Goal: Obtain resource: Obtain resource

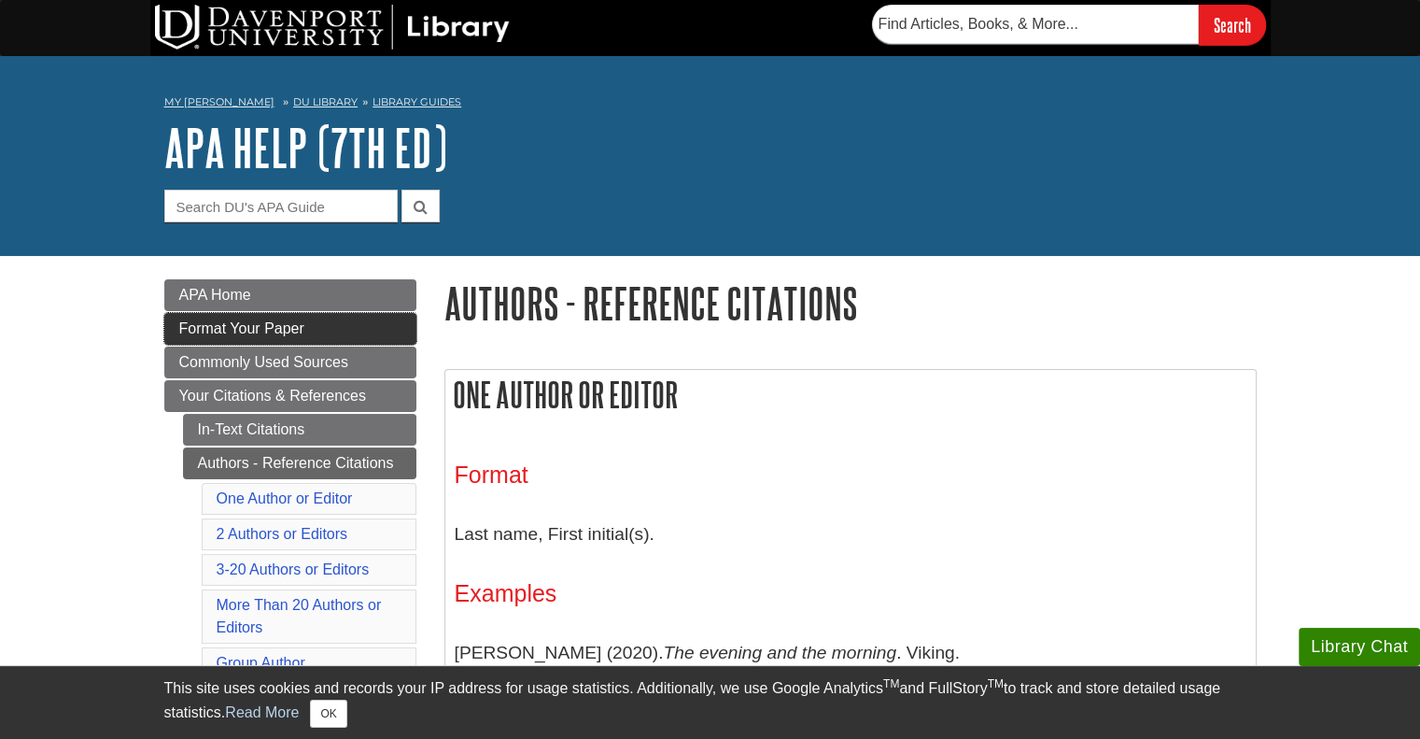
click at [268, 329] on span "Format Your Paper" at bounding box center [241, 328] width 125 height 16
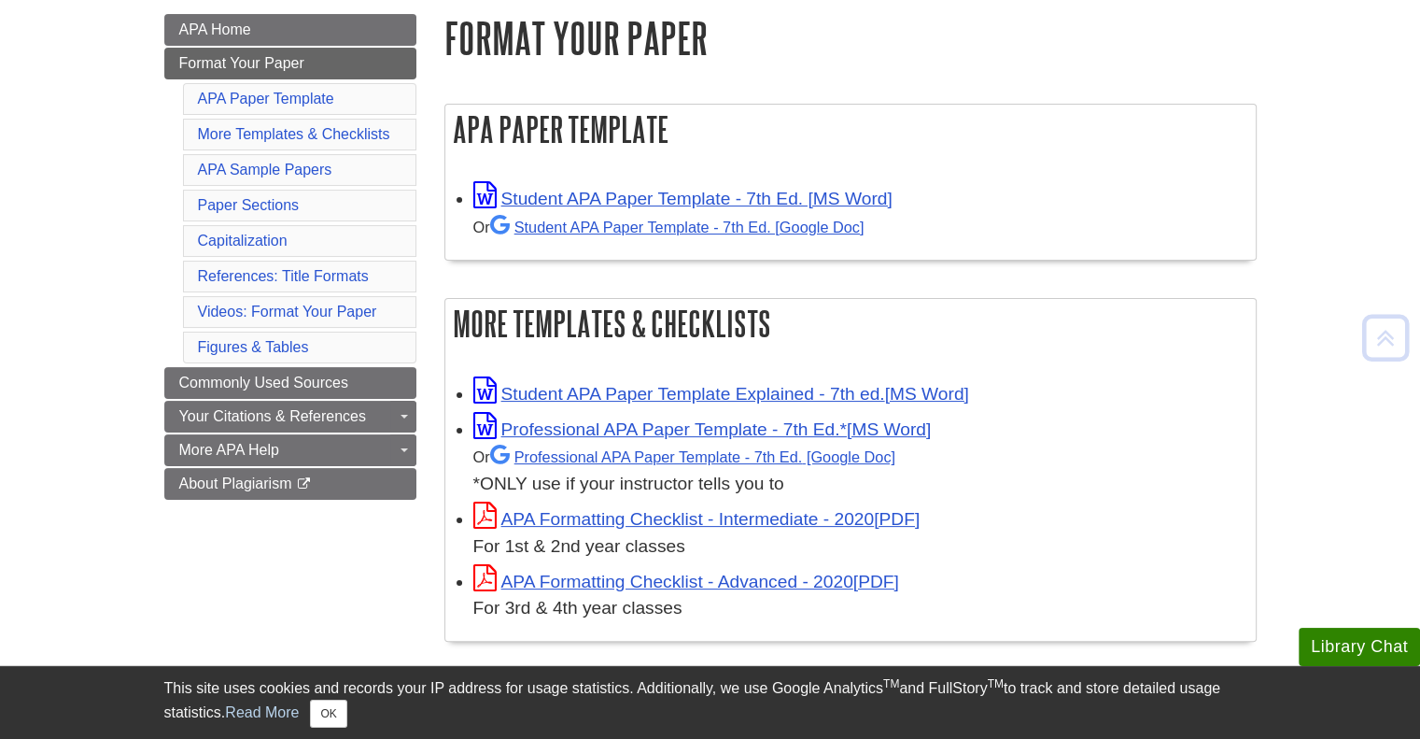
scroll to position [267, 0]
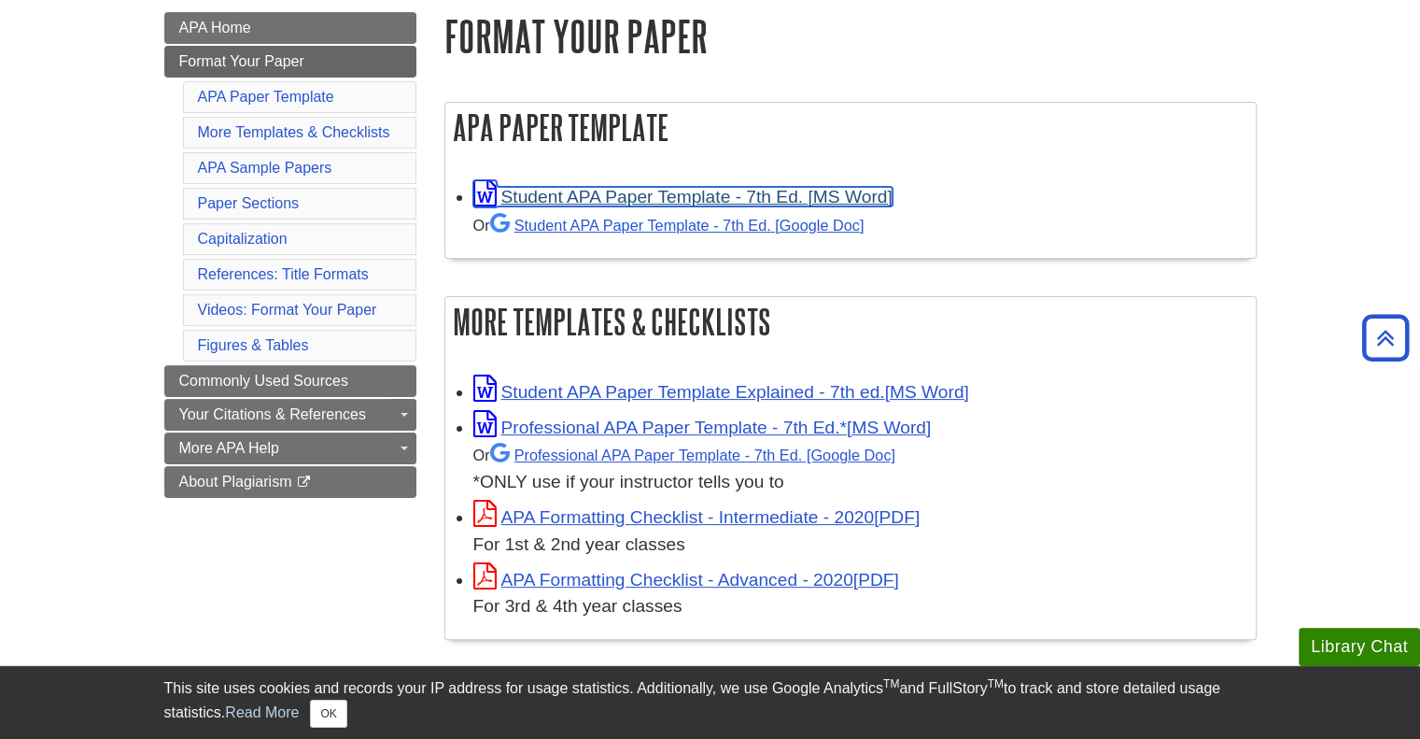
click at [761, 200] on link "Student APA Paper Template - 7th Ed. [MS Word]" at bounding box center [682, 197] width 419 height 20
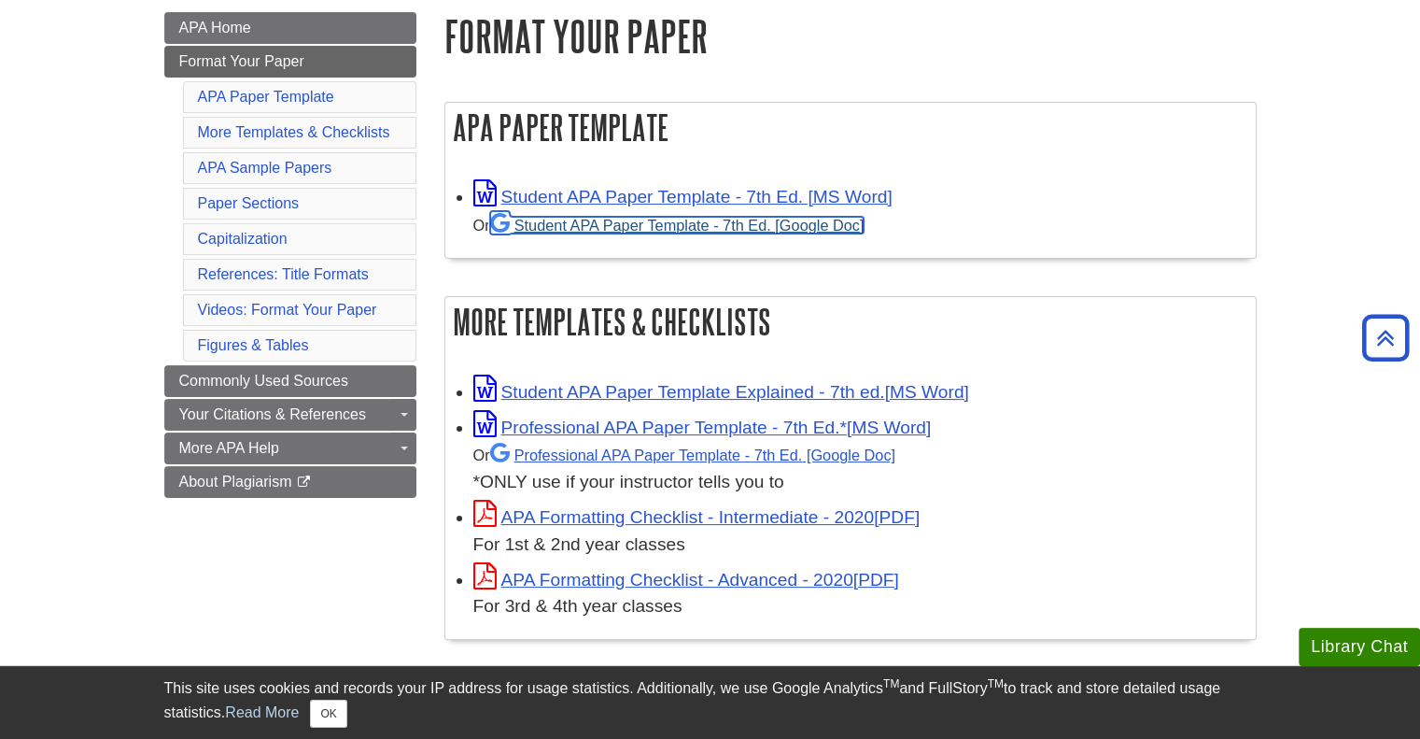
click at [790, 229] on link "Student APA Paper Template - 7th Ed. [Google Doc]" at bounding box center [677, 225] width 374 height 17
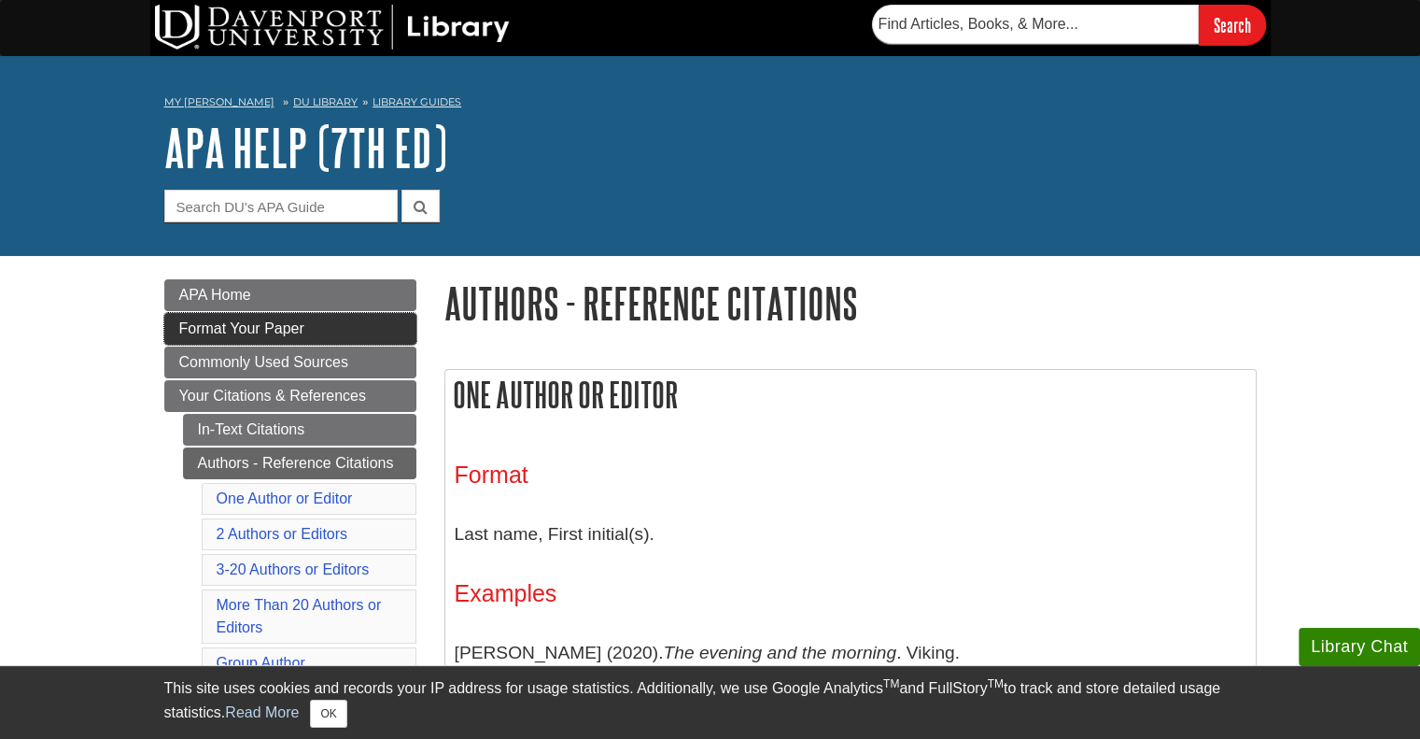
click at [308, 334] on link "Format Your Paper" at bounding box center [290, 329] width 252 height 32
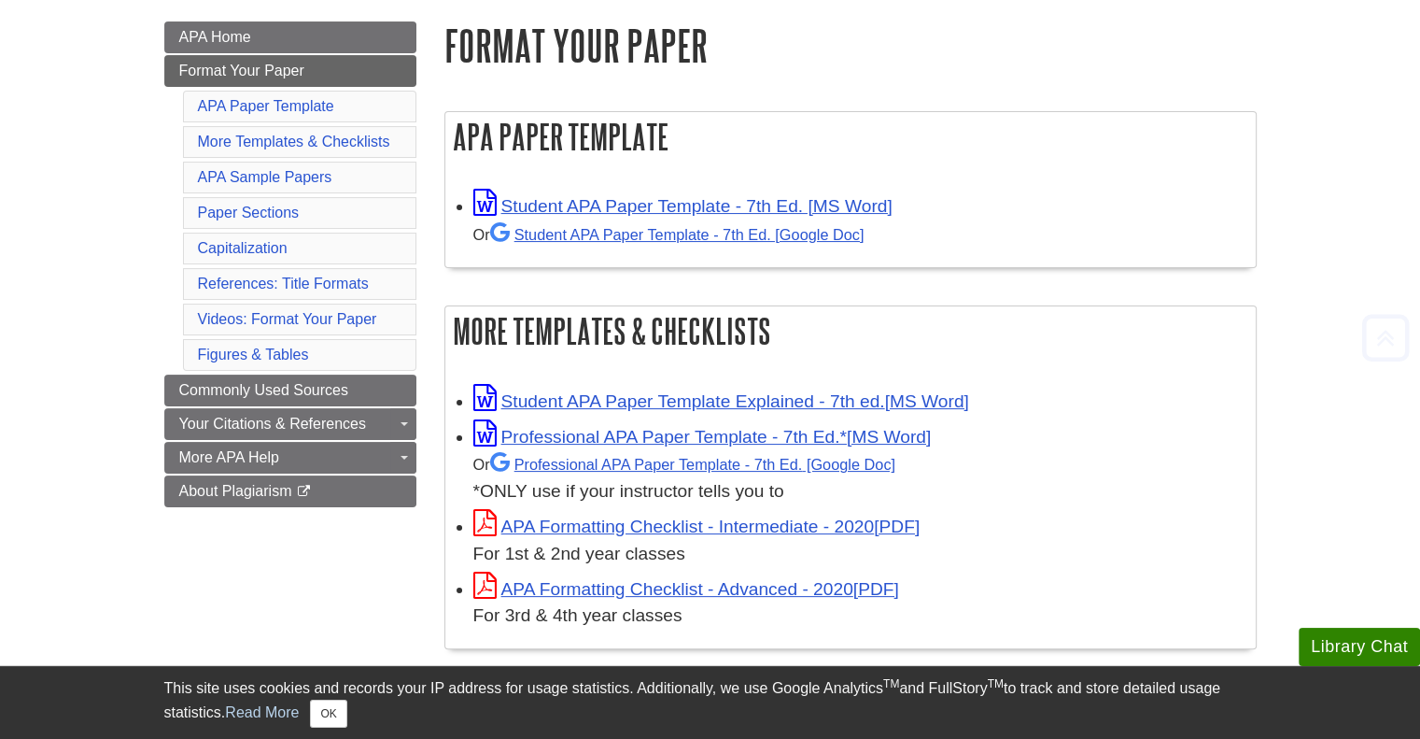
scroll to position [273, 0]
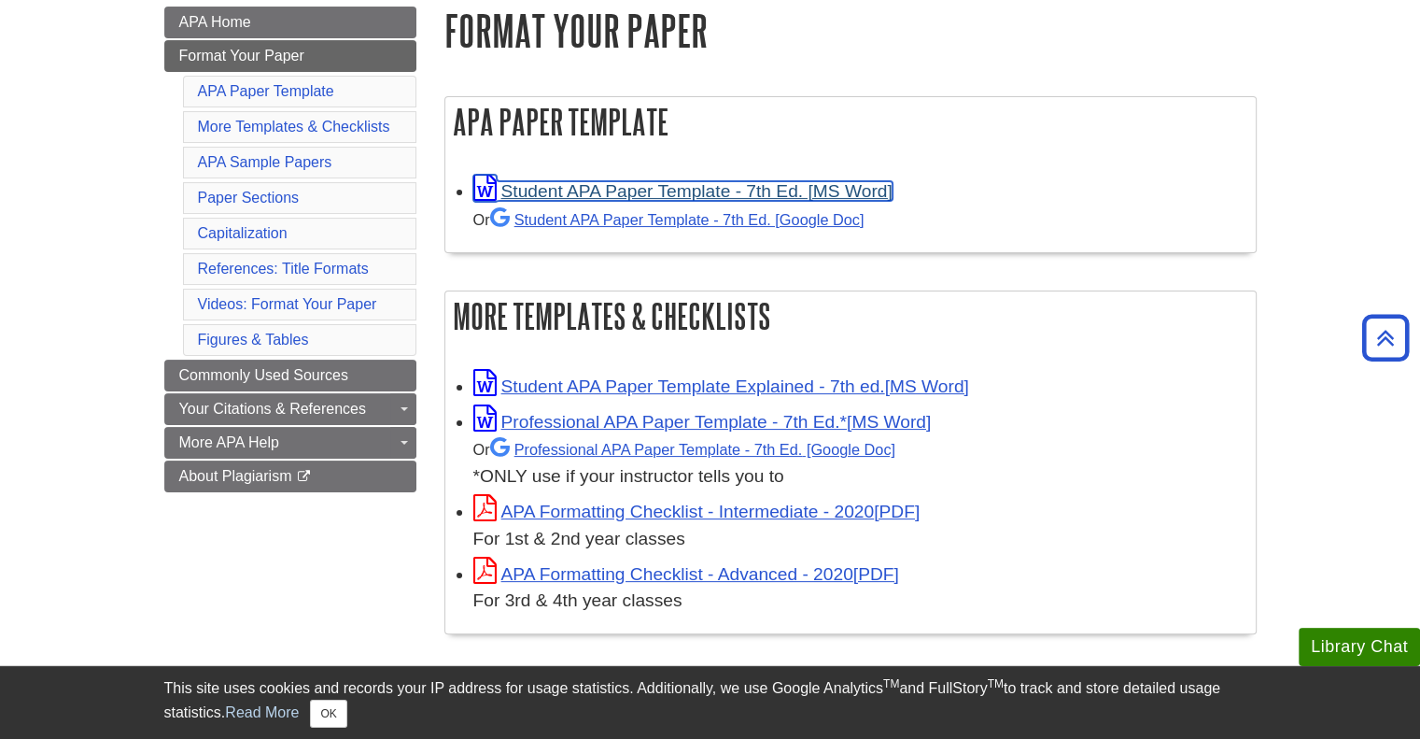
click at [615, 190] on link "Student APA Paper Template - 7th Ed. [MS Word]" at bounding box center [682, 191] width 419 height 20
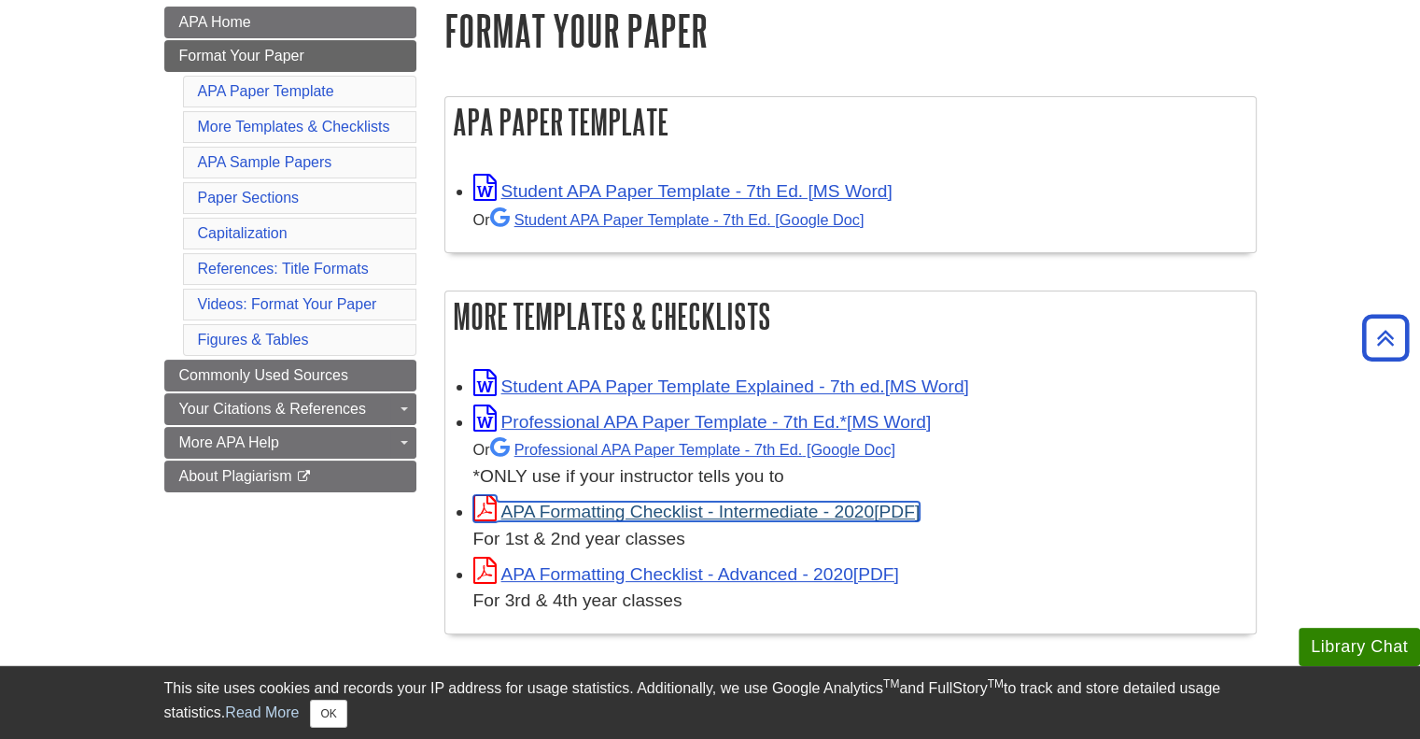
click at [797, 507] on link "APA Formatting Checklist - Intermediate - 2020" at bounding box center [696, 511] width 447 height 20
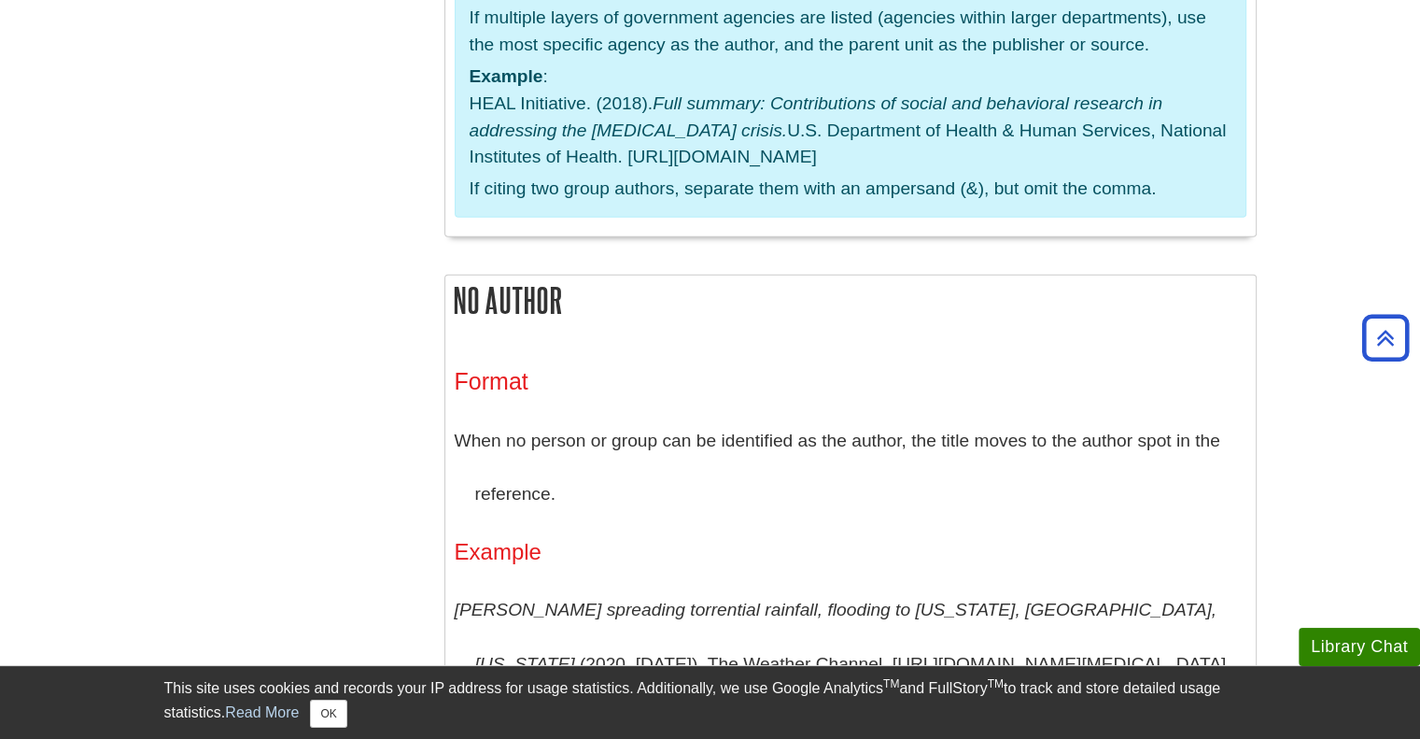
scroll to position [4701, 0]
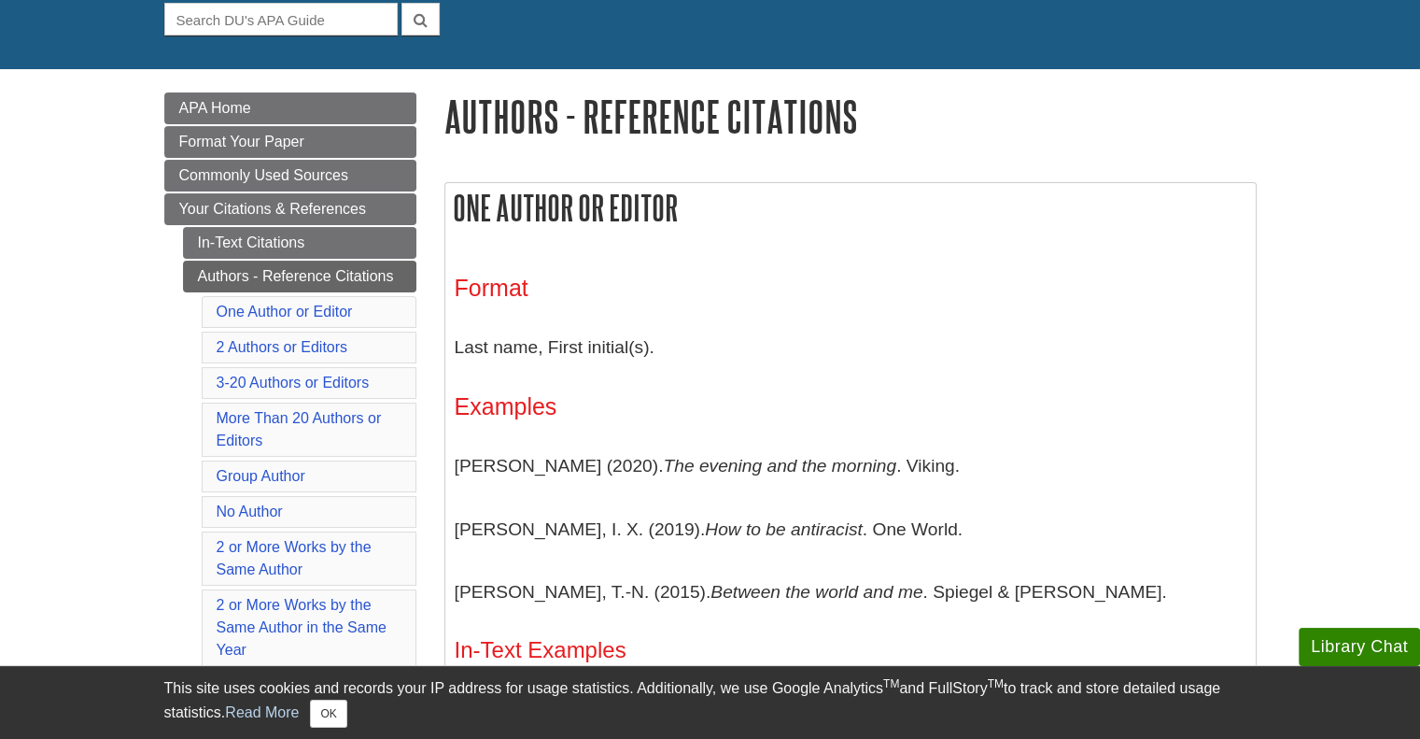
scroll to position [187, 0]
click at [279, 132] on link "Format Your Paper" at bounding box center [290, 142] width 252 height 32
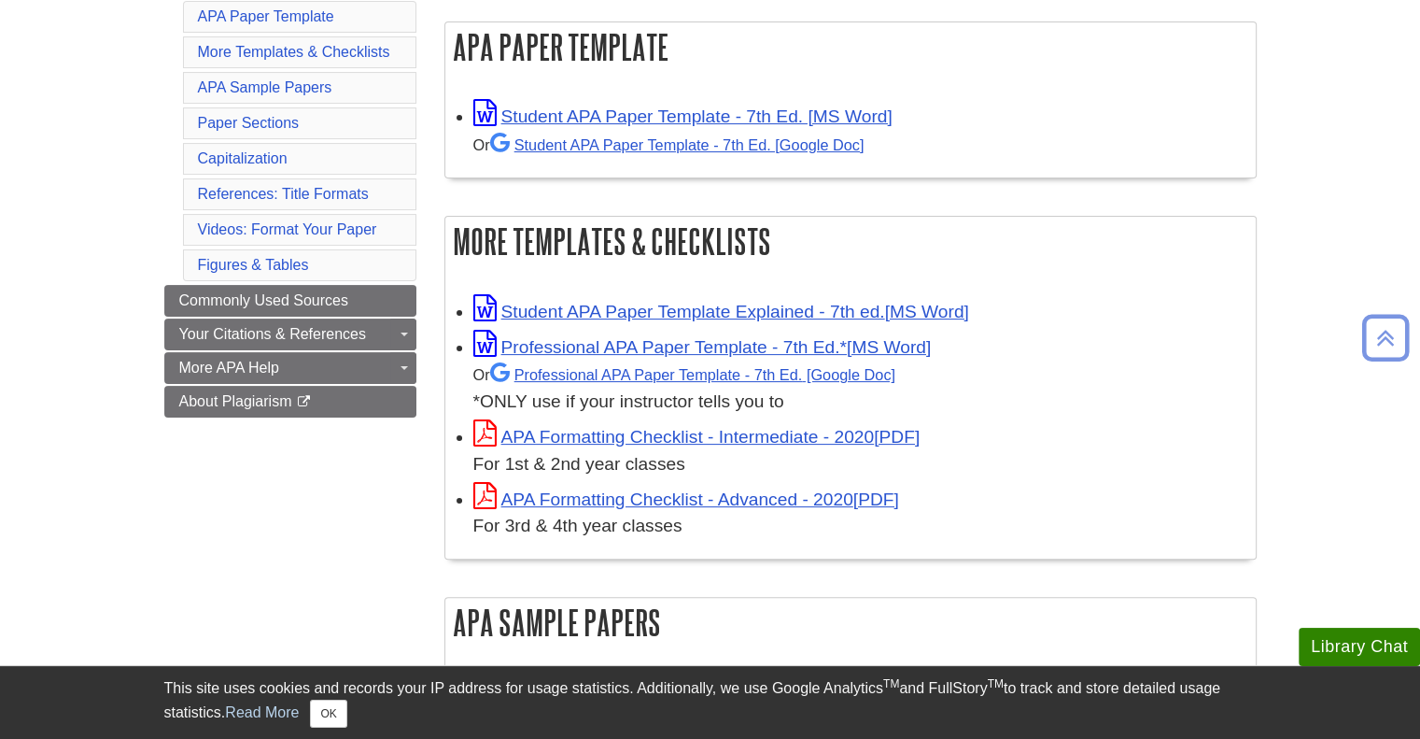
scroll to position [350, 0]
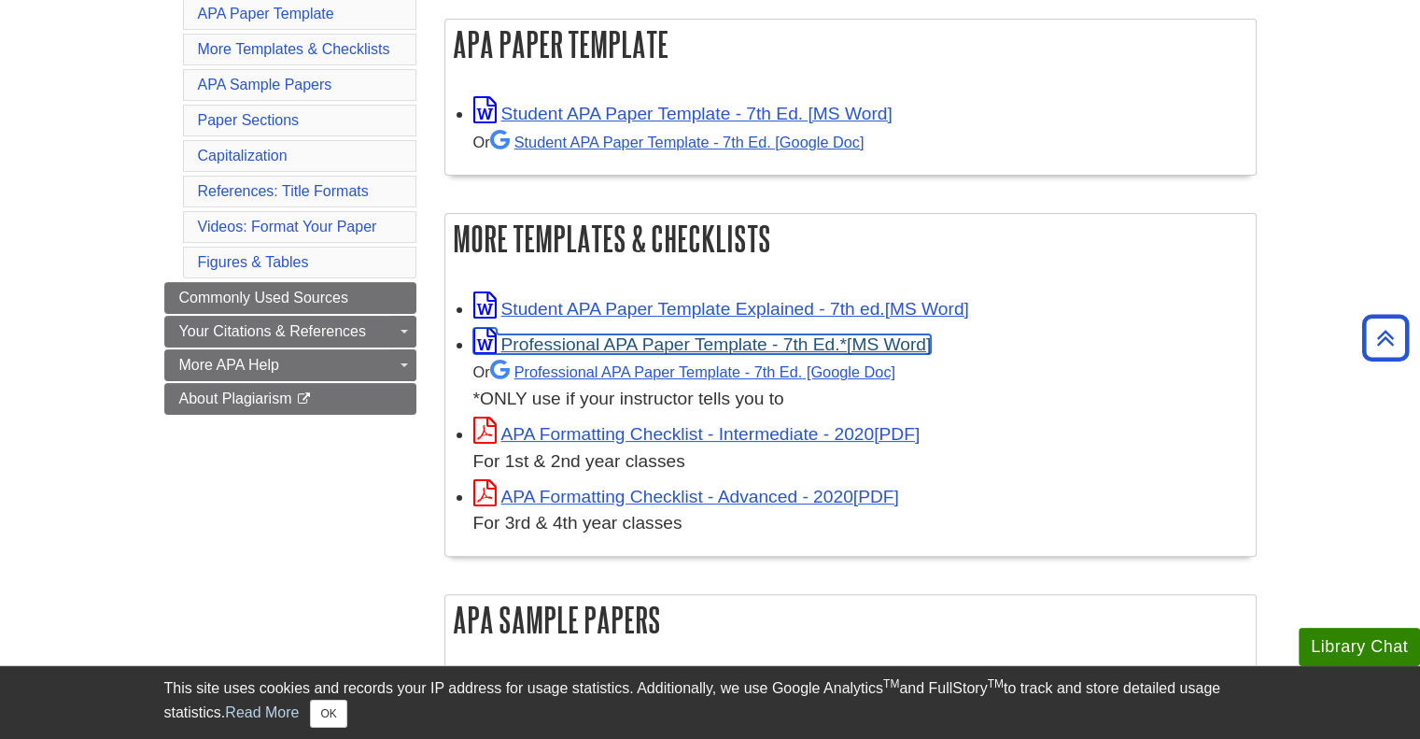
click at [784, 345] on link "Professional APA Paper Template - 7th Ed.*" at bounding box center [702, 344] width 458 height 20
